Goal: Navigation & Orientation: Find specific page/section

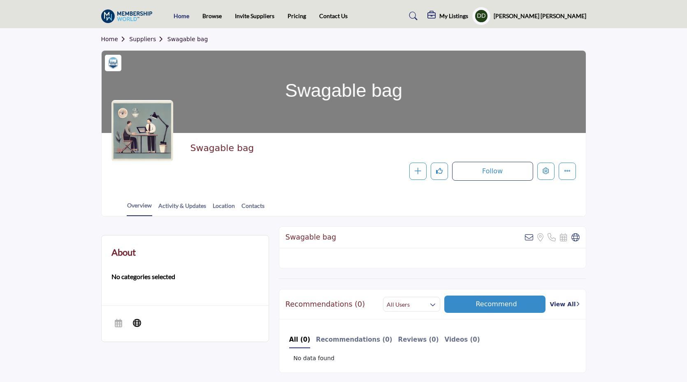
click at [180, 15] on link "Home" at bounding box center [182, 15] width 16 height 7
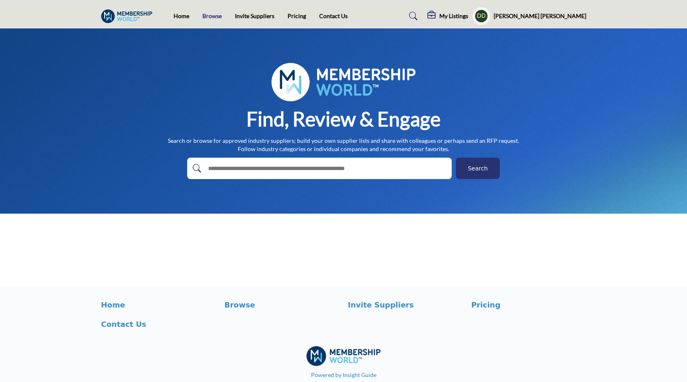
click at [208, 15] on link "Browse" at bounding box center [211, 15] width 19 height 7
